Goal: Task Accomplishment & Management: Use online tool/utility

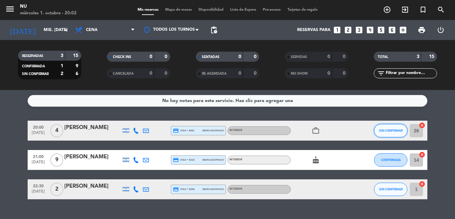
click at [386, 130] on span "SIN CONFIRMAR" at bounding box center [391, 130] width 24 height 4
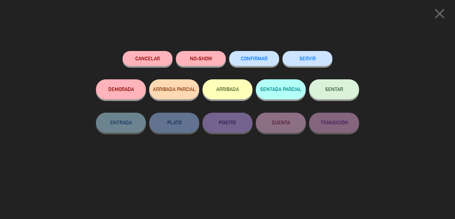
click at [330, 88] on span "SENTAR" at bounding box center [334, 89] width 18 height 6
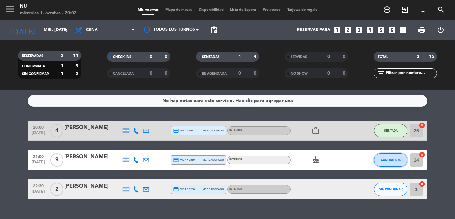
click at [386, 158] on span "CONFIRMADA" at bounding box center [391, 160] width 20 height 4
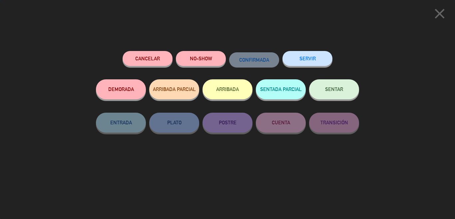
click at [344, 92] on button "SENTAR" at bounding box center [334, 89] width 50 height 20
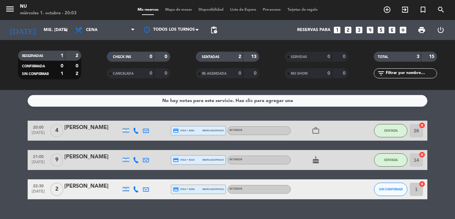
click at [77, 188] on div "[PERSON_NAME]" at bounding box center [92, 186] width 57 height 9
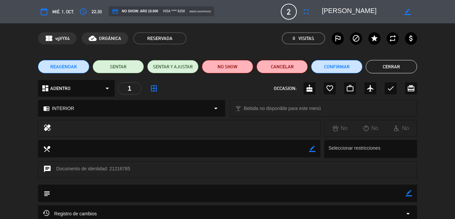
click at [389, 67] on button "Cerrar" at bounding box center [390, 66] width 51 height 13
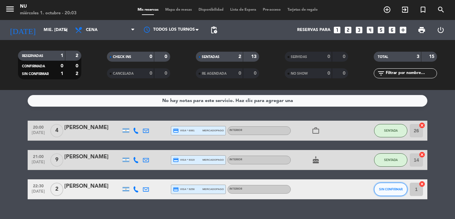
click at [374, 188] on button "SIN CONFIRMAR" at bounding box center [390, 188] width 33 height 13
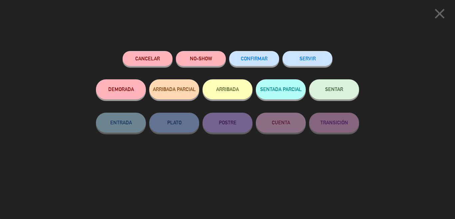
click at [248, 52] on button "CONFIRMAR" at bounding box center [254, 58] width 50 height 15
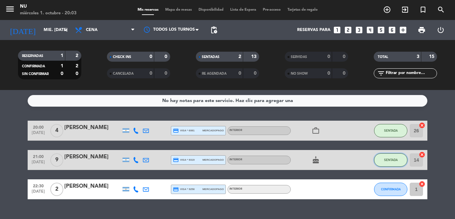
click at [390, 160] on span "SENTADA" at bounding box center [391, 160] width 14 height 4
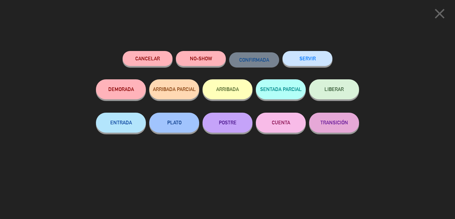
click at [352, 87] on button "LIBERAR" at bounding box center [334, 89] width 50 height 20
